Goal: Find specific page/section: Find specific page/section

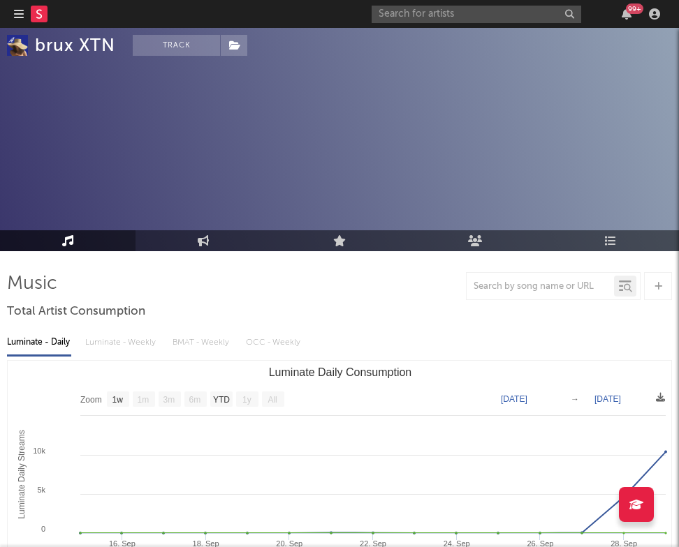
select select "1w"
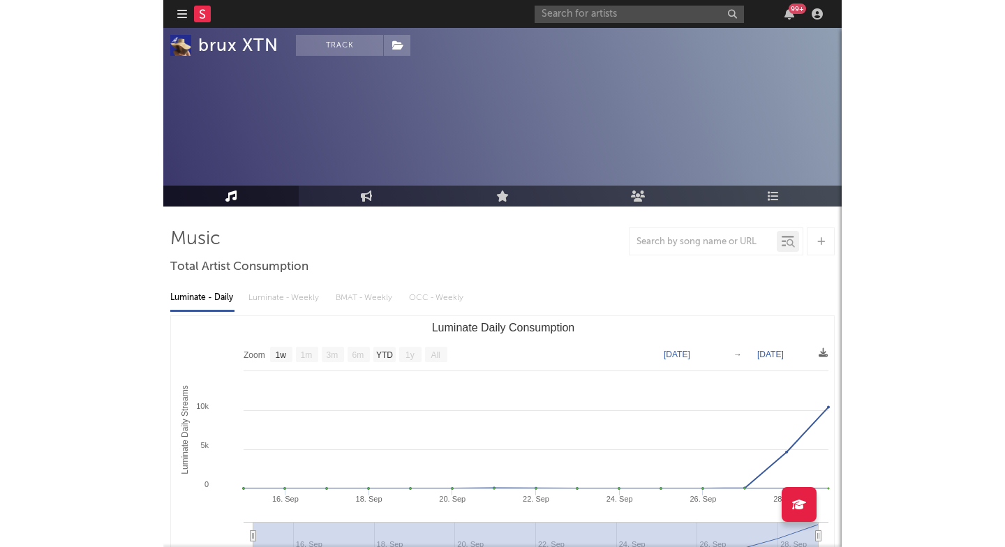
scroll to position [45, 0]
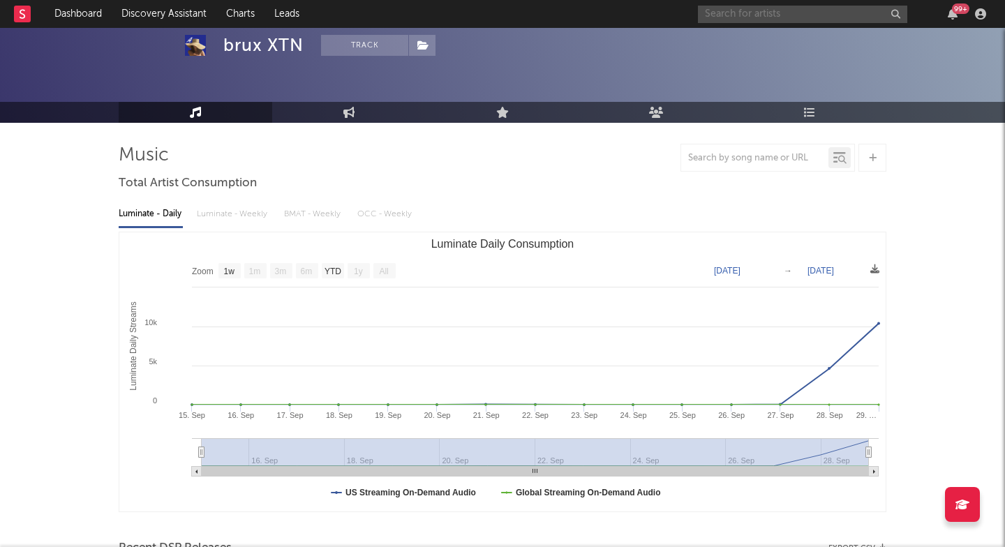
click at [678, 17] on input "text" at bounding box center [802, 14] width 209 height 17
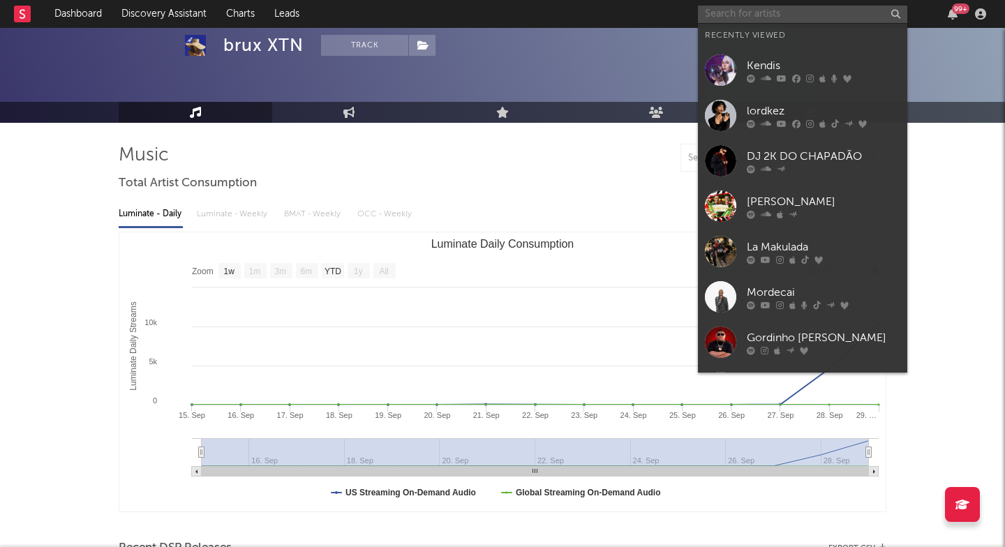
paste input "vonce"
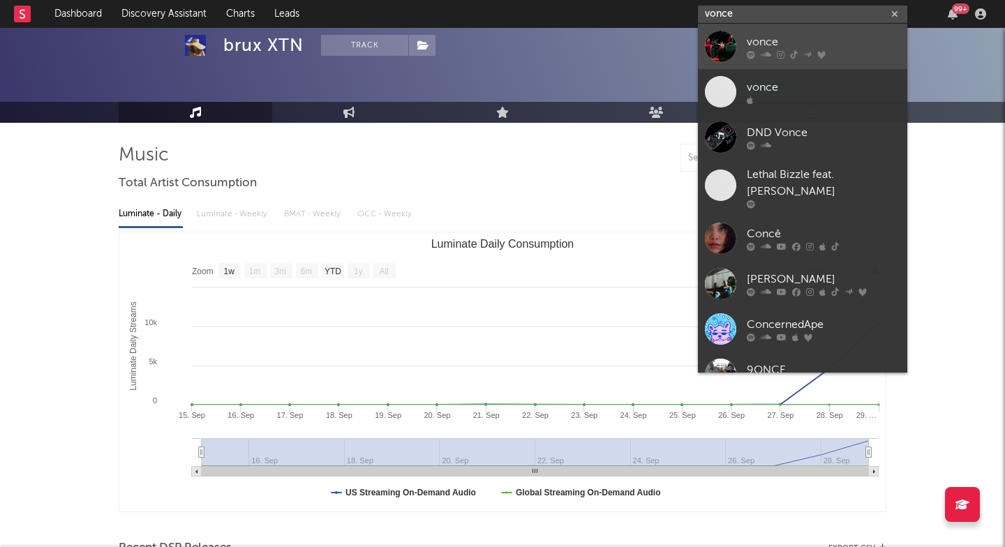
type input "vonce"
click at [678, 52] on div at bounding box center [824, 54] width 154 height 8
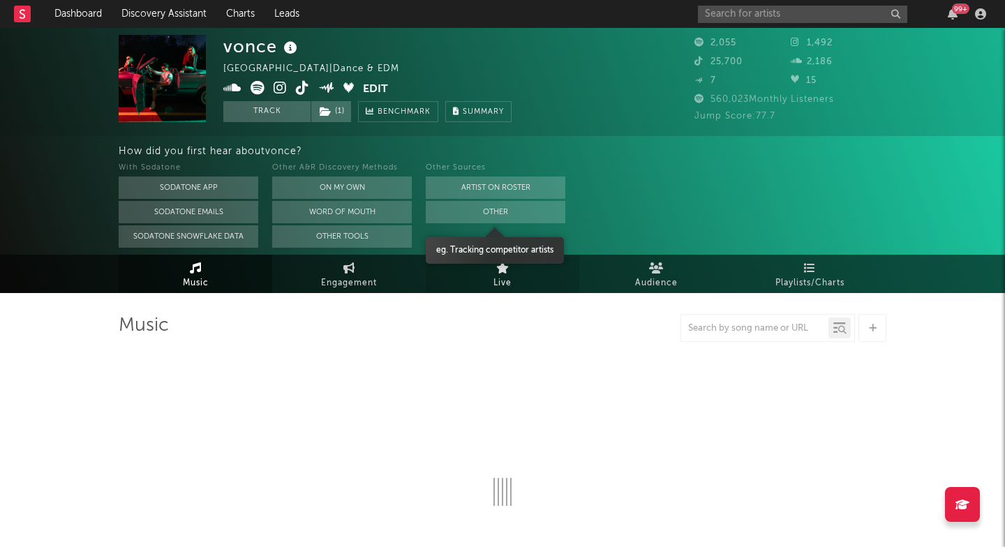
scroll to position [8, 0]
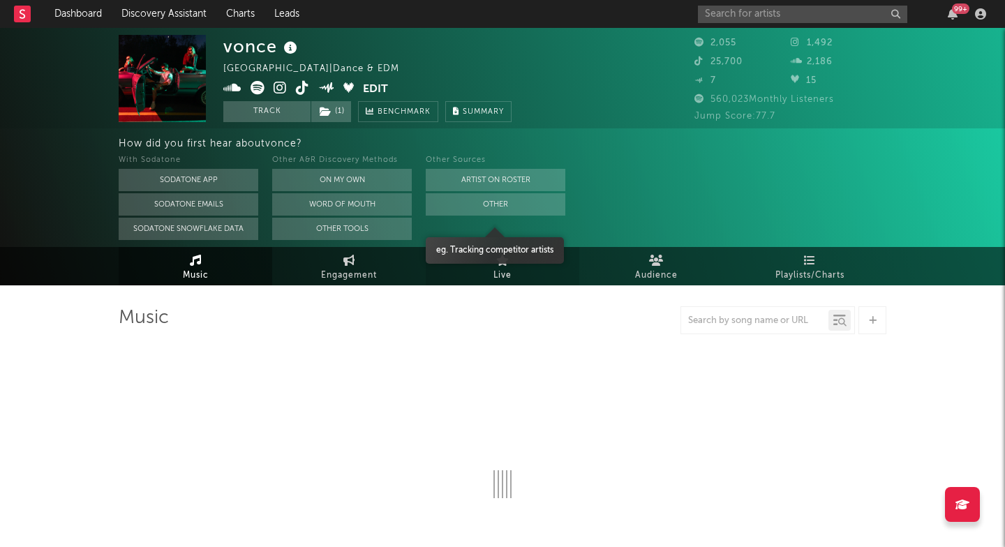
select select "1w"
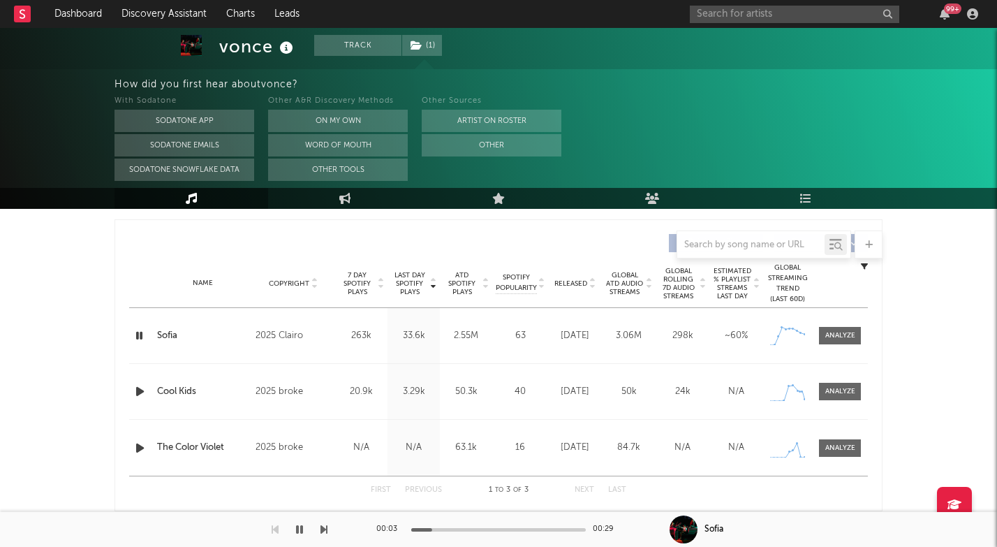
scroll to position [540, 0]
